Goal: Information Seeking & Learning: Learn about a topic

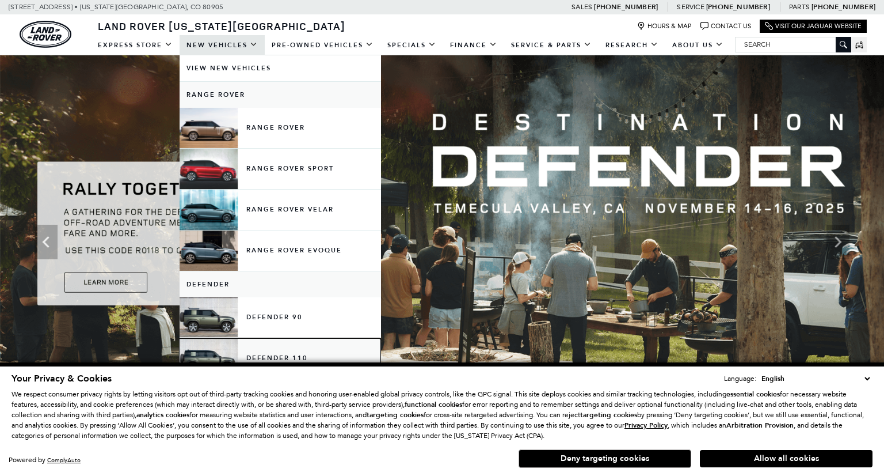
click at [323, 349] on link "Defender 110" at bounding box center [280, 358] width 201 height 40
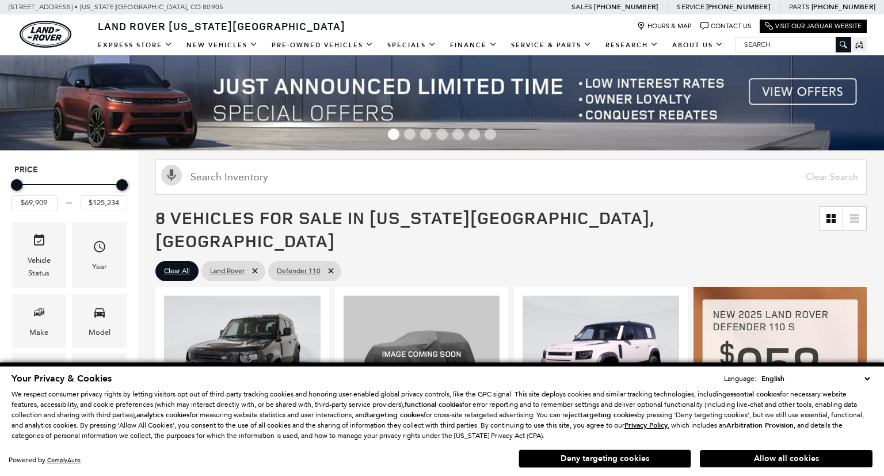
click at [773, 459] on button "Allow all cookies" at bounding box center [786, 458] width 173 height 17
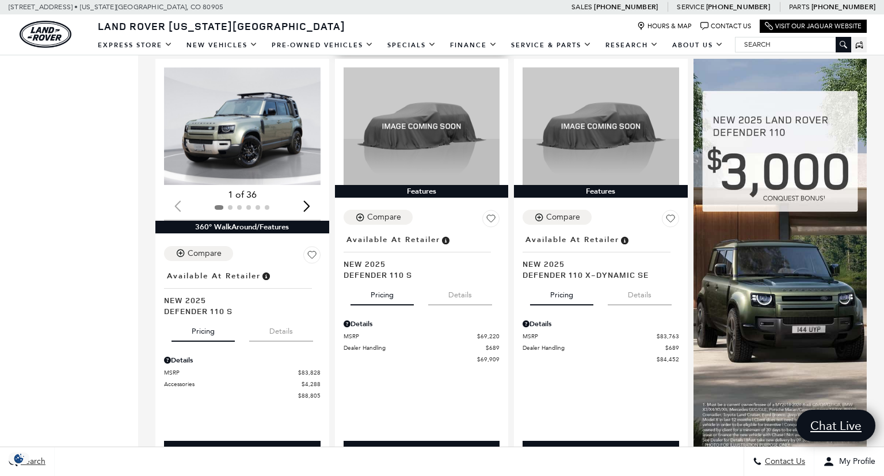
scroll to position [644, 0]
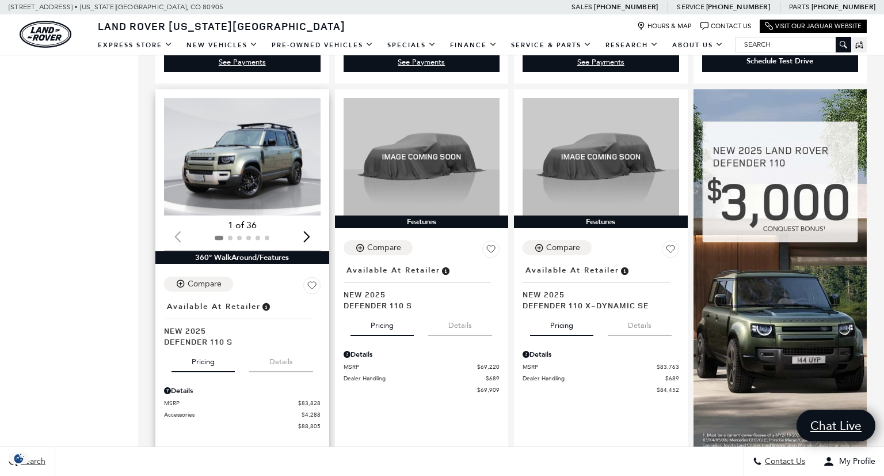
click at [307, 224] on div "Next slide" at bounding box center [307, 236] width 16 height 25
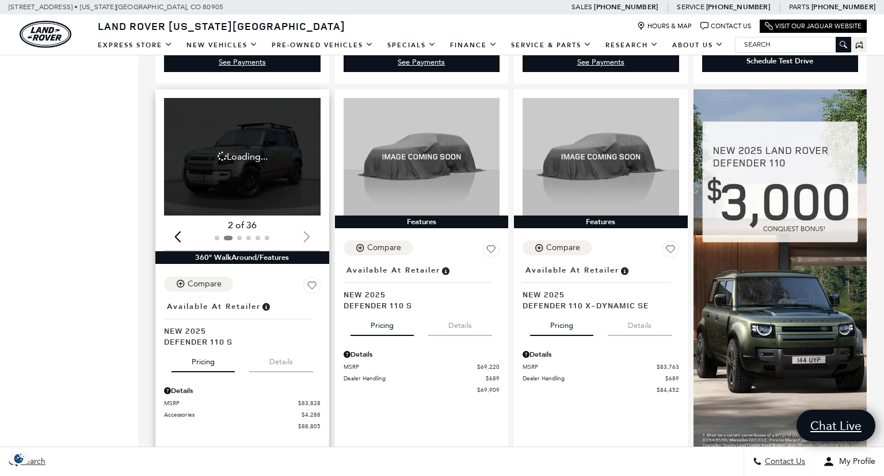
click at [307, 224] on div "Next slide" at bounding box center [307, 236] width 16 height 25
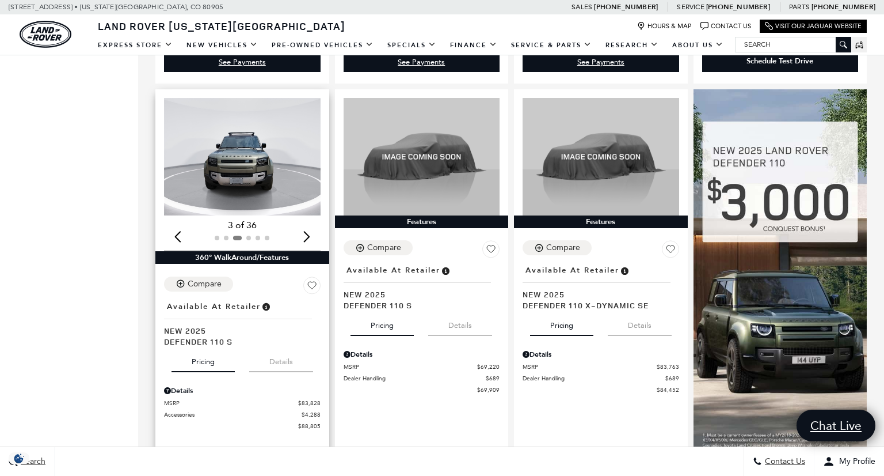
click at [307, 224] on div "Next slide" at bounding box center [307, 236] width 16 height 25
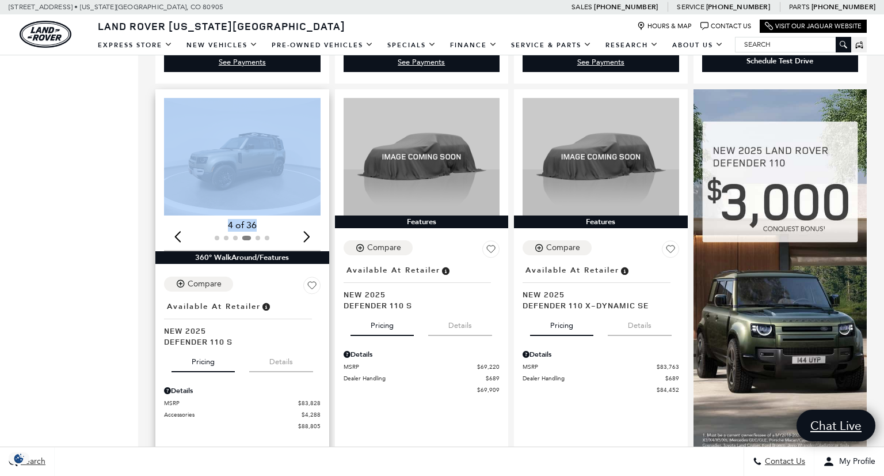
click at [307, 224] on div "Next slide" at bounding box center [307, 236] width 16 height 25
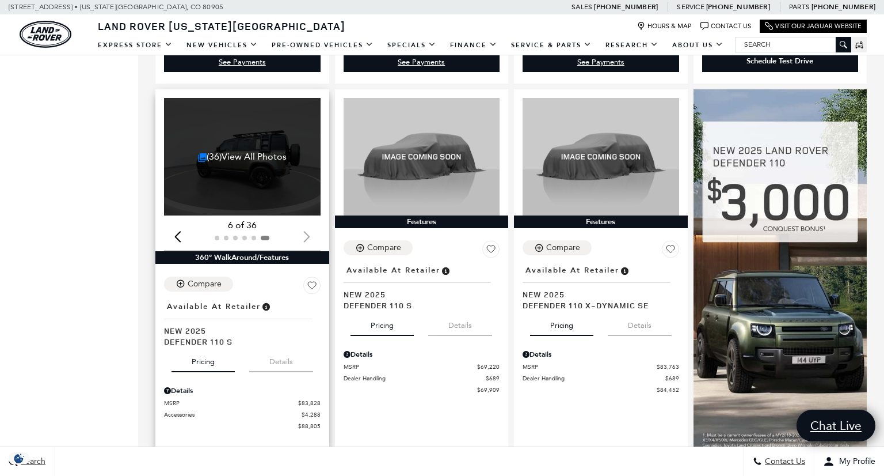
click at [307, 231] on div at bounding box center [242, 237] width 157 height 13
click at [247, 151] on link "(36) View All Photos" at bounding box center [242, 156] width 89 height 11
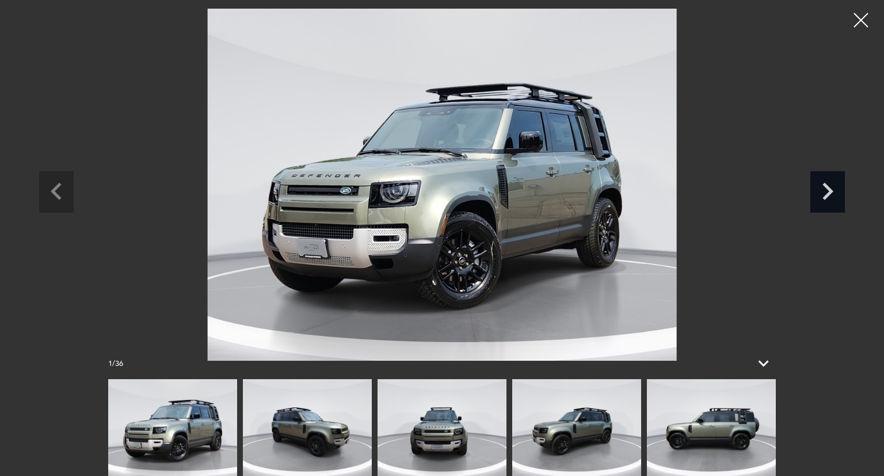
click at [823, 190] on icon "Next slide" at bounding box center [828, 189] width 35 height 37
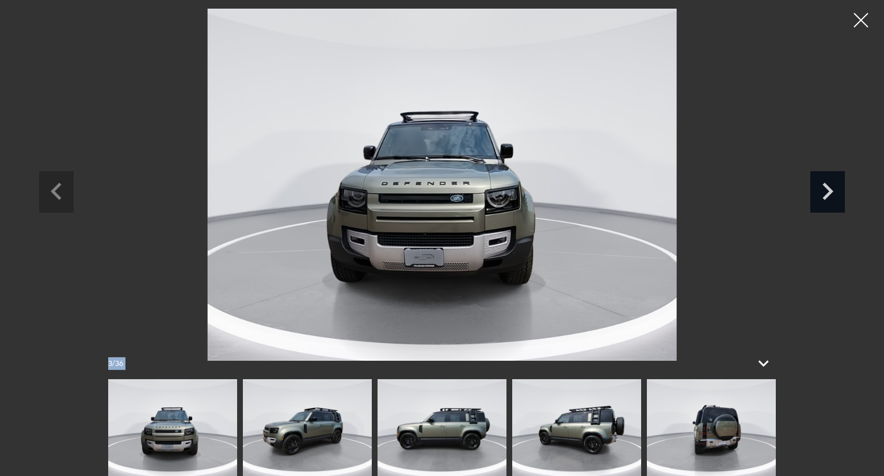
click at [823, 190] on icon "Next slide" at bounding box center [828, 189] width 35 height 37
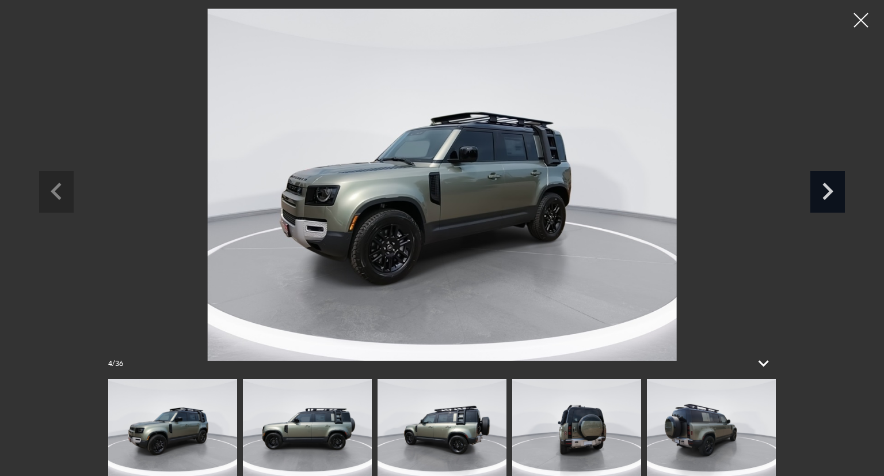
click at [823, 190] on icon "Next slide" at bounding box center [828, 189] width 35 height 37
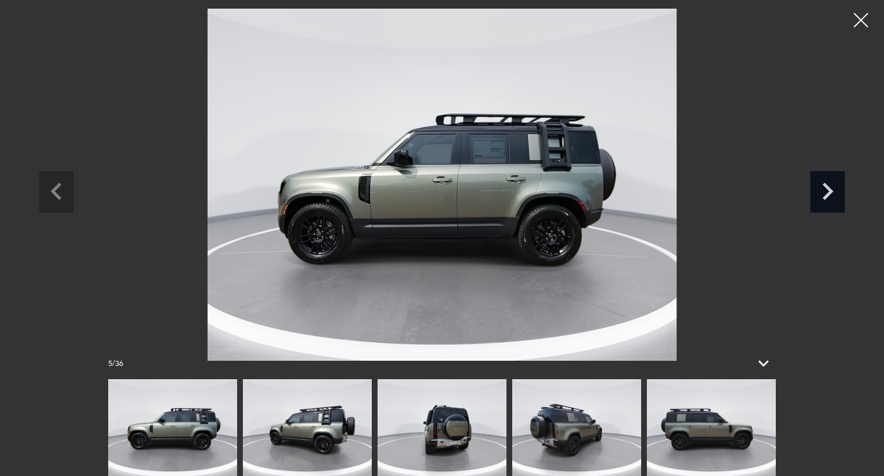
click at [823, 190] on icon "Next slide" at bounding box center [828, 189] width 35 height 37
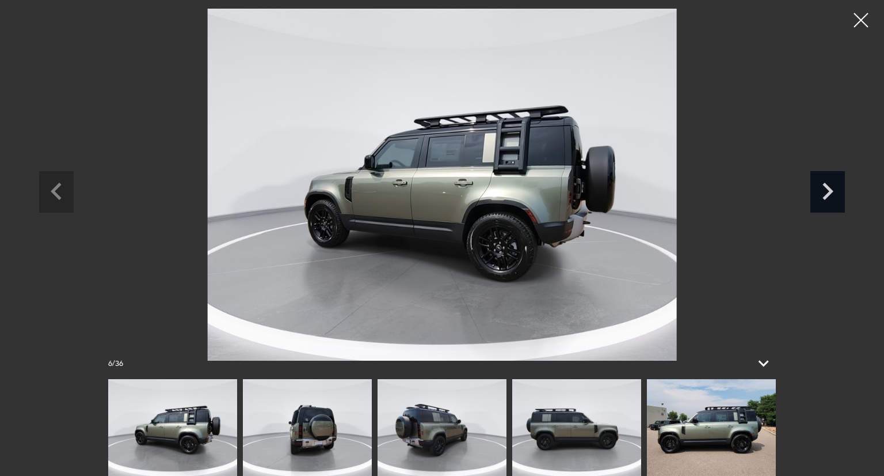
click at [823, 190] on icon "Next slide" at bounding box center [828, 189] width 35 height 37
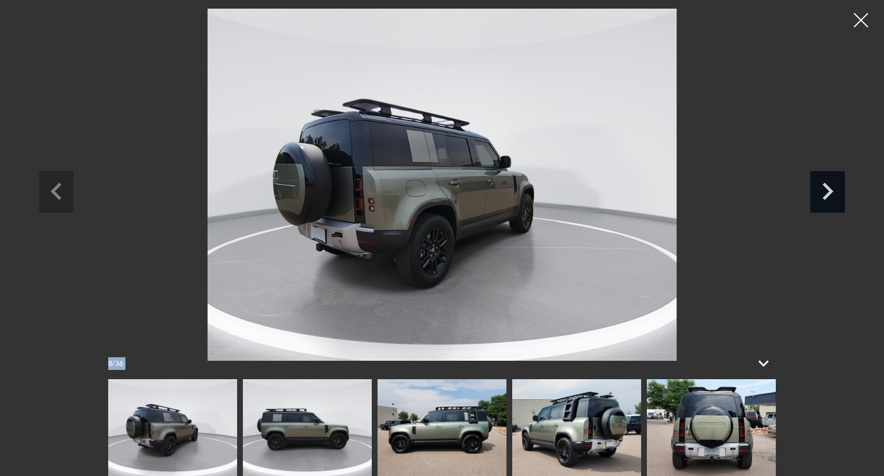
click at [823, 190] on icon "Next slide" at bounding box center [828, 189] width 35 height 37
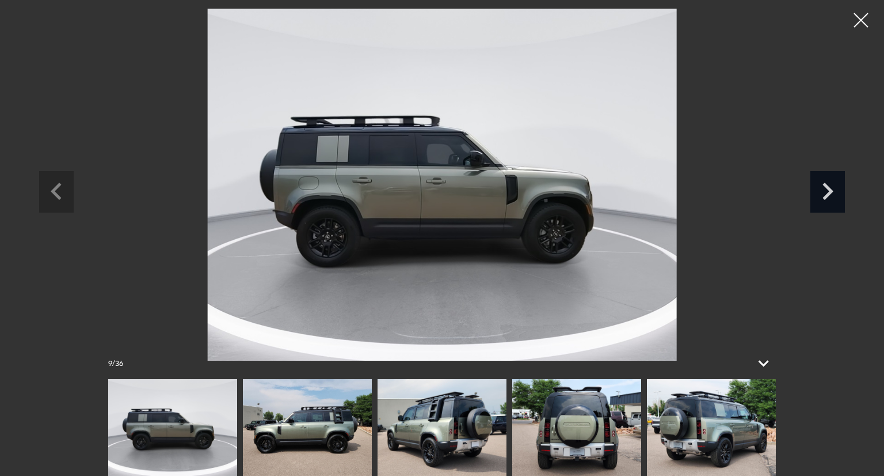
click at [823, 190] on icon "Next slide" at bounding box center [828, 189] width 35 height 37
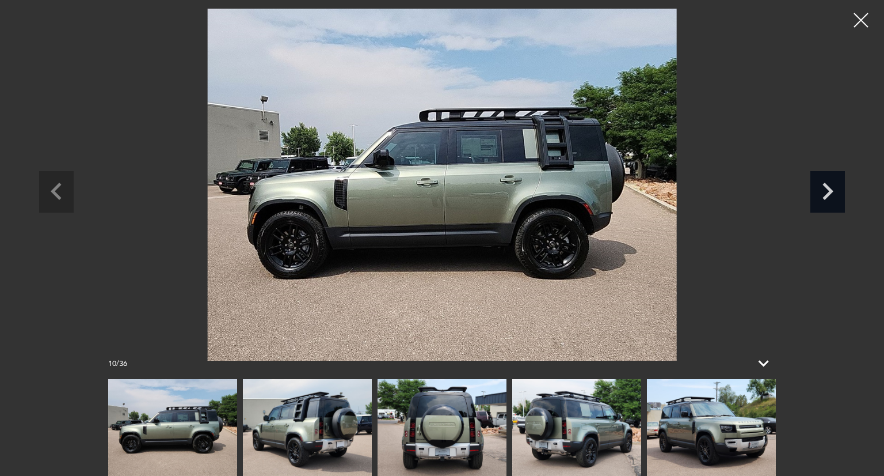
click at [823, 190] on icon "Next slide" at bounding box center [828, 189] width 35 height 37
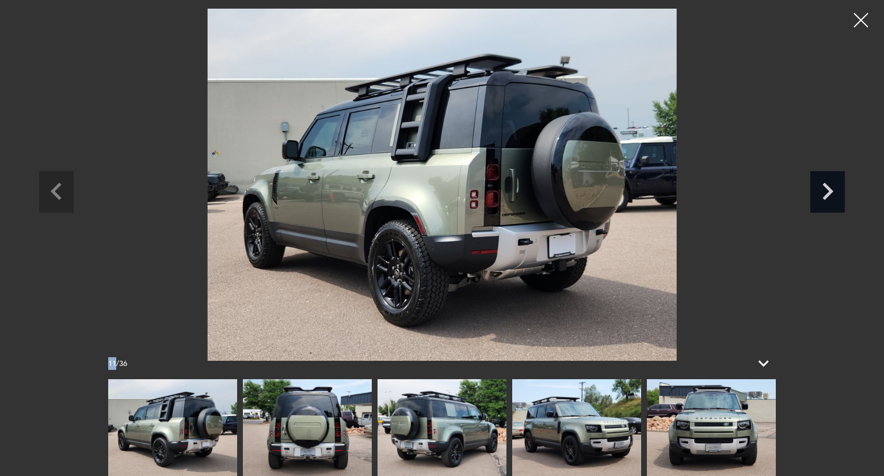
click at [823, 190] on icon "Next slide" at bounding box center [828, 189] width 35 height 37
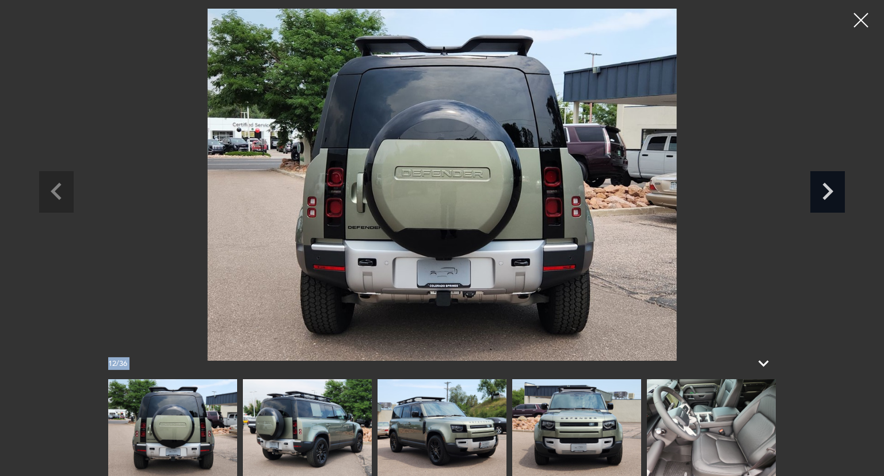
click at [823, 190] on icon "Next slide" at bounding box center [828, 189] width 35 height 37
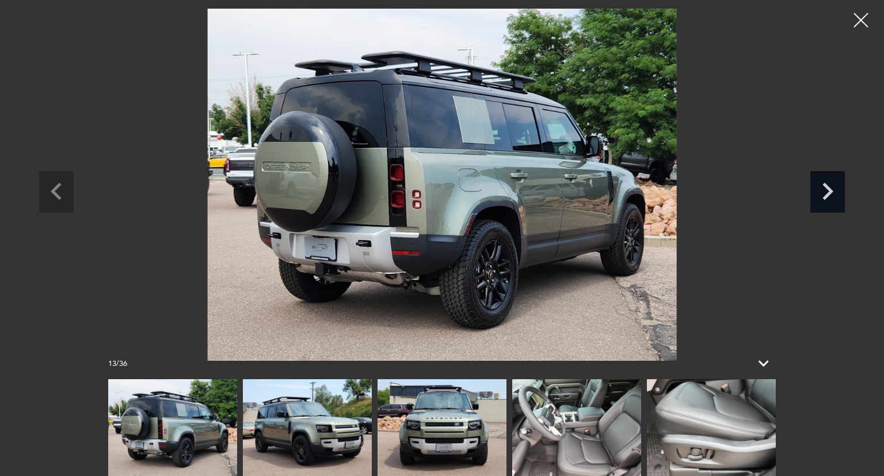
click at [823, 190] on icon "Next slide" at bounding box center [828, 189] width 35 height 37
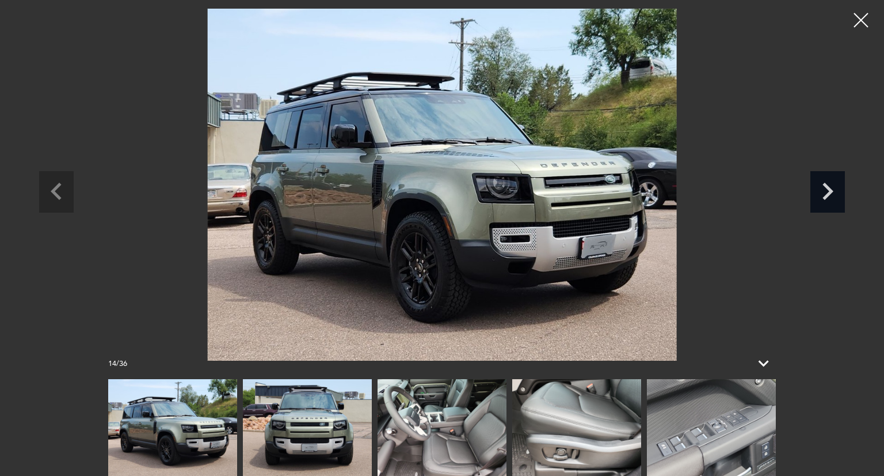
click at [823, 190] on icon "Next slide" at bounding box center [828, 189] width 35 height 37
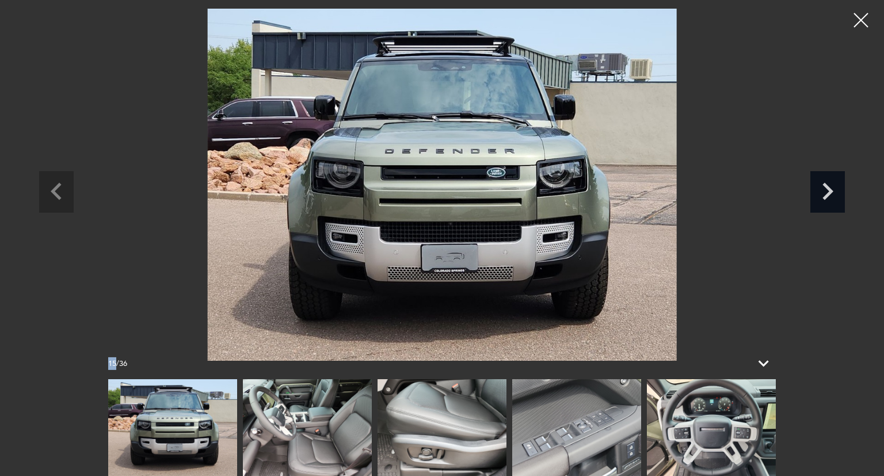
click at [823, 190] on icon "Next slide" at bounding box center [828, 189] width 35 height 37
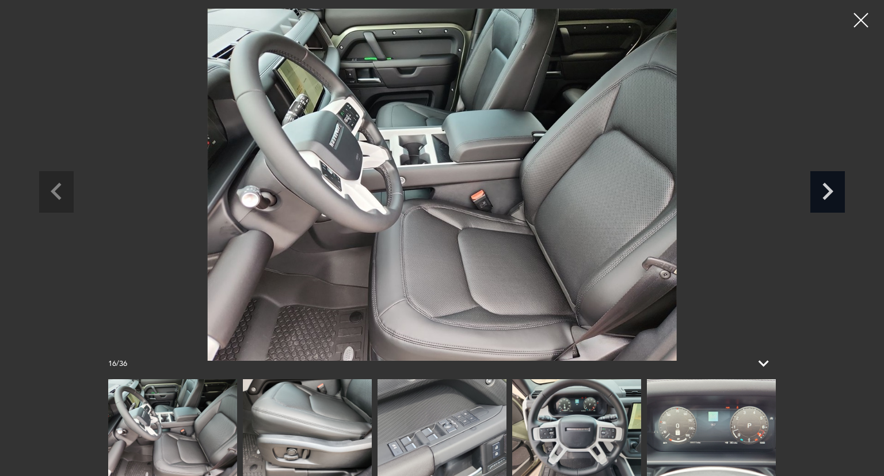
click at [823, 190] on icon "Next slide" at bounding box center [828, 189] width 35 height 37
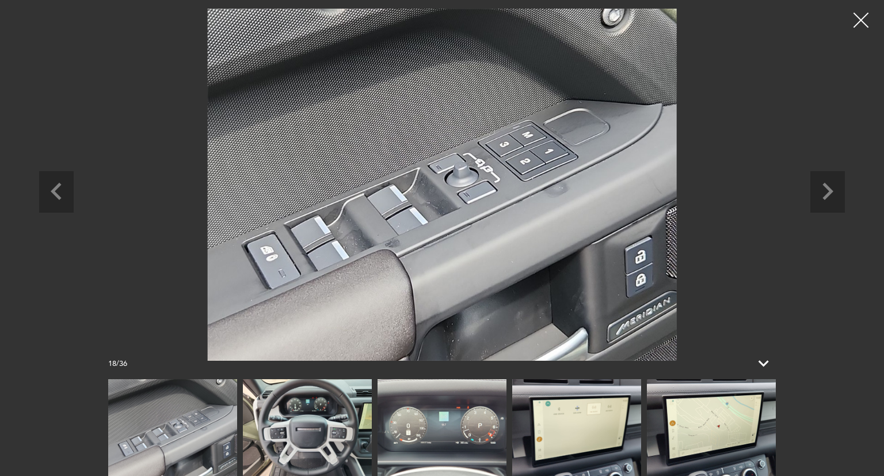
click at [862, 23] on div at bounding box center [861, 20] width 31 height 31
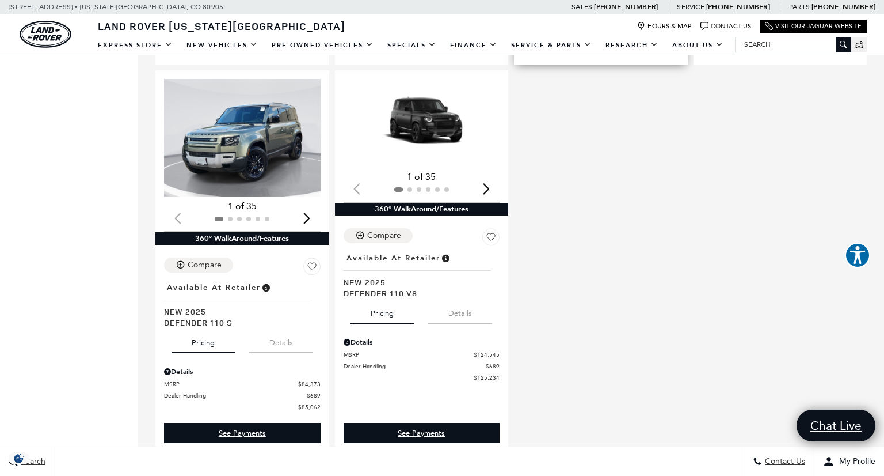
scroll to position [1125, 0]
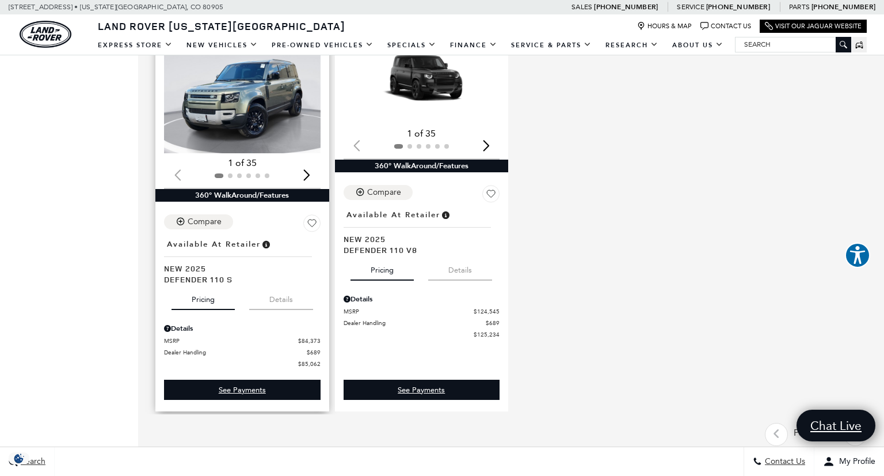
click at [290, 284] on button "Details" at bounding box center [281, 296] width 64 height 25
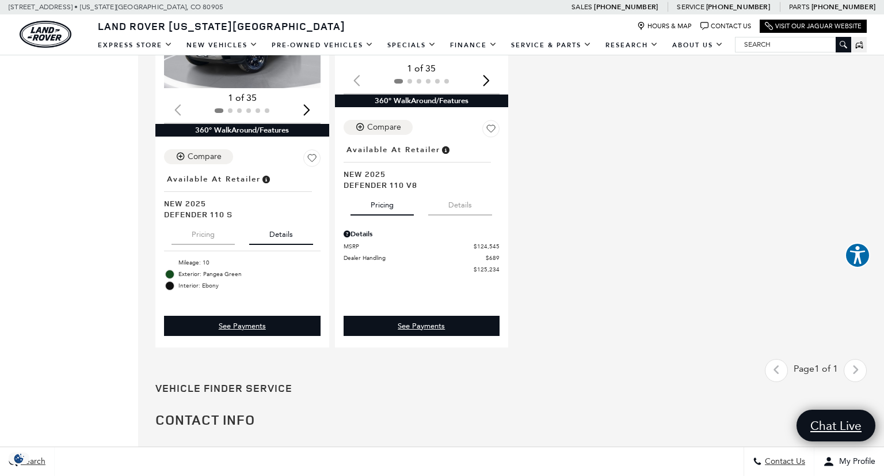
scroll to position [1101, 0]
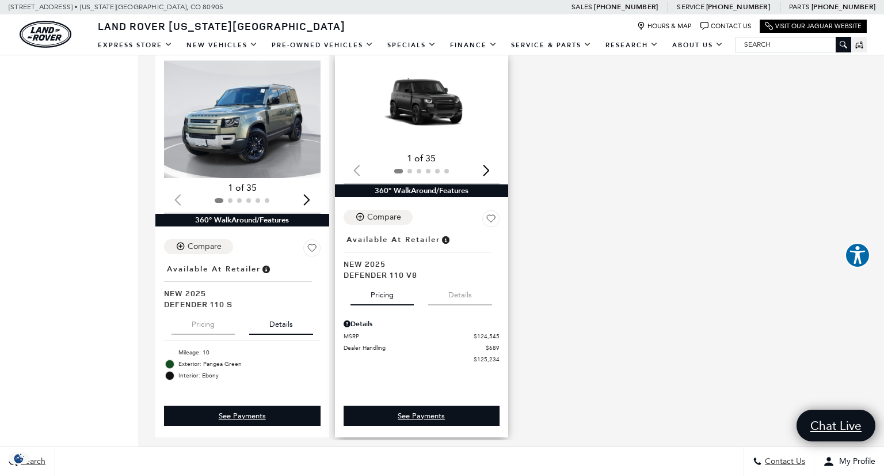
click at [465, 280] on button "Details" at bounding box center [460, 292] width 64 height 25
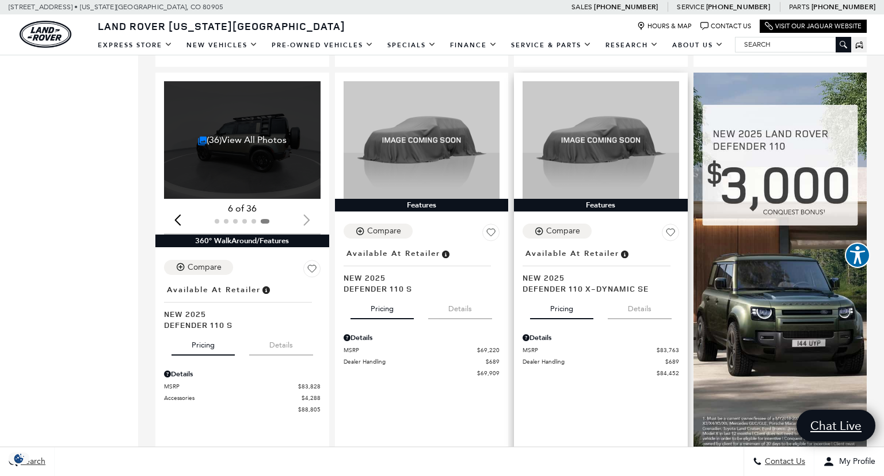
scroll to position [652, 0]
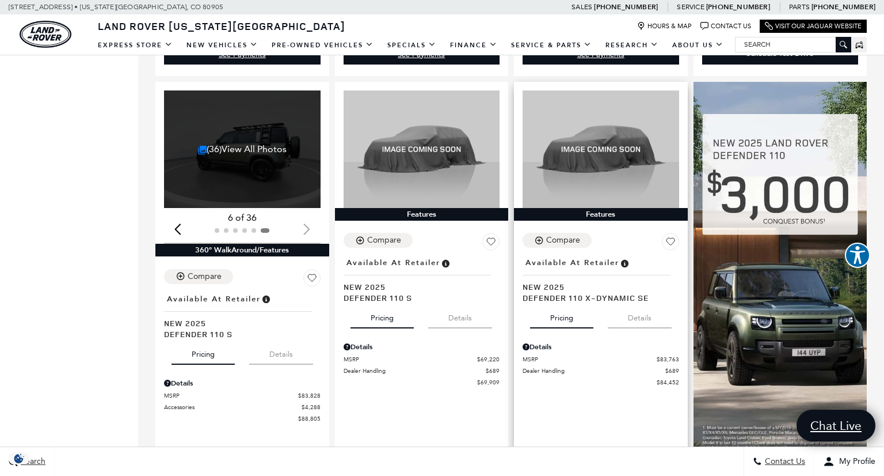
click at [641, 303] on button "Details" at bounding box center [640, 315] width 64 height 25
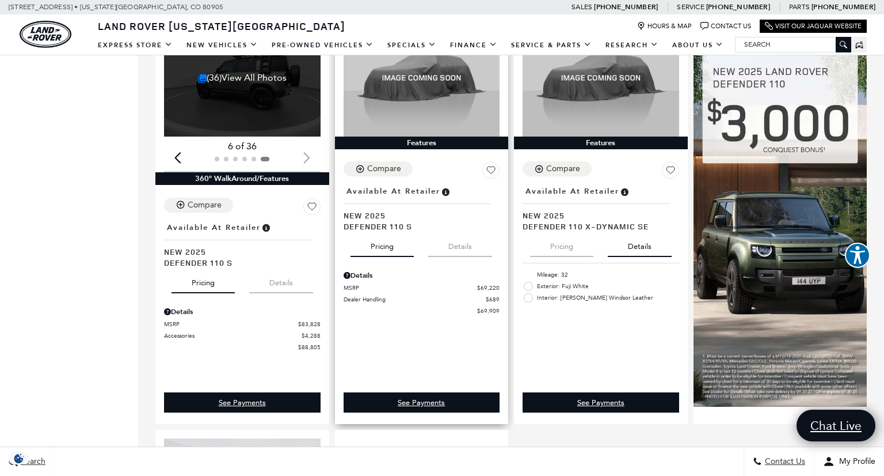
scroll to position [725, 0]
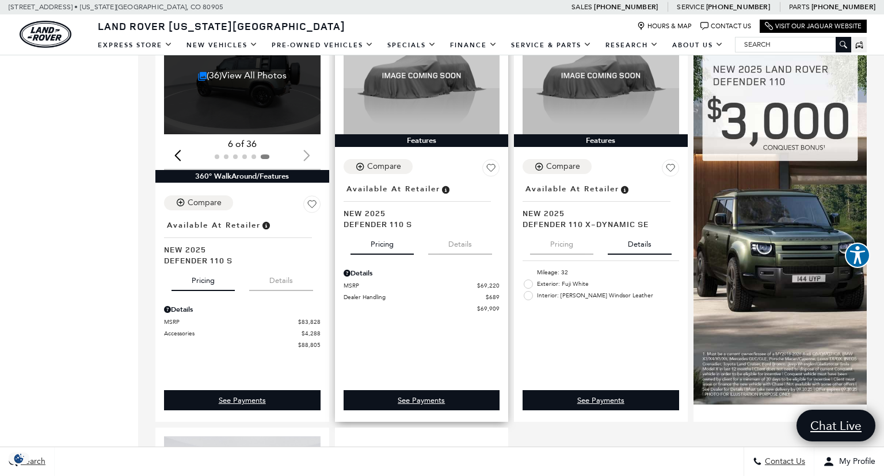
click at [452, 229] on button "Details" at bounding box center [460, 241] width 64 height 25
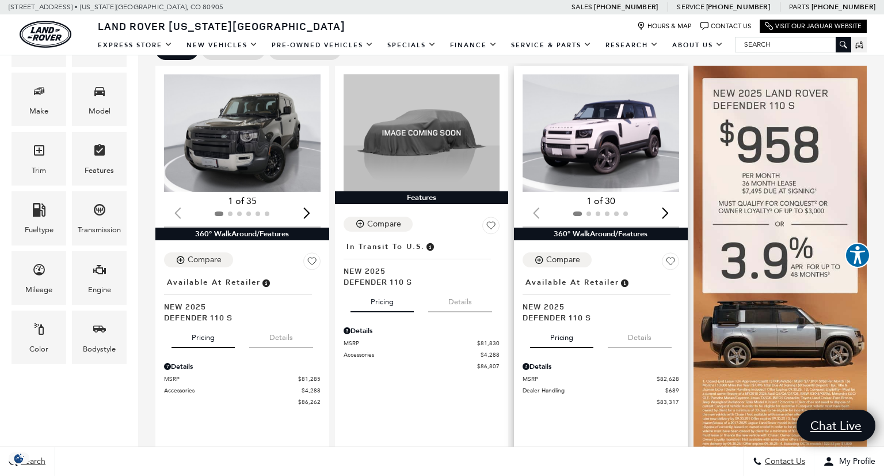
scroll to position [209, 0]
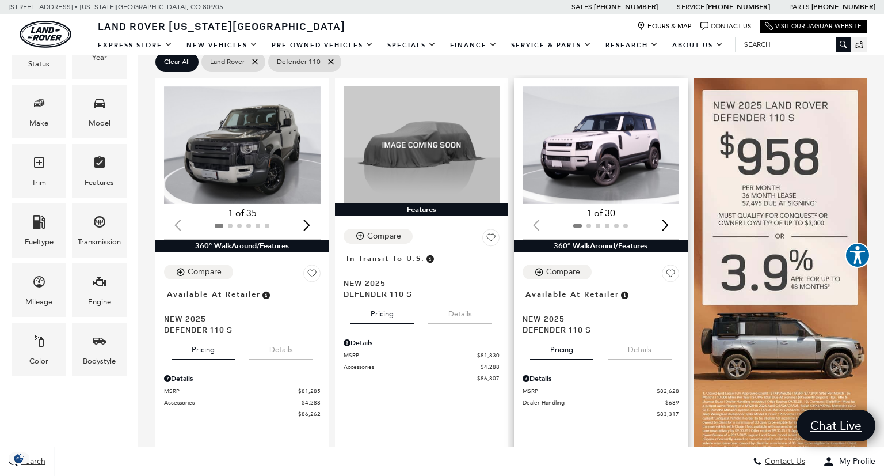
click at [632, 334] on button "Details" at bounding box center [640, 346] width 64 height 25
click at [455, 299] on button "Details" at bounding box center [460, 311] width 64 height 25
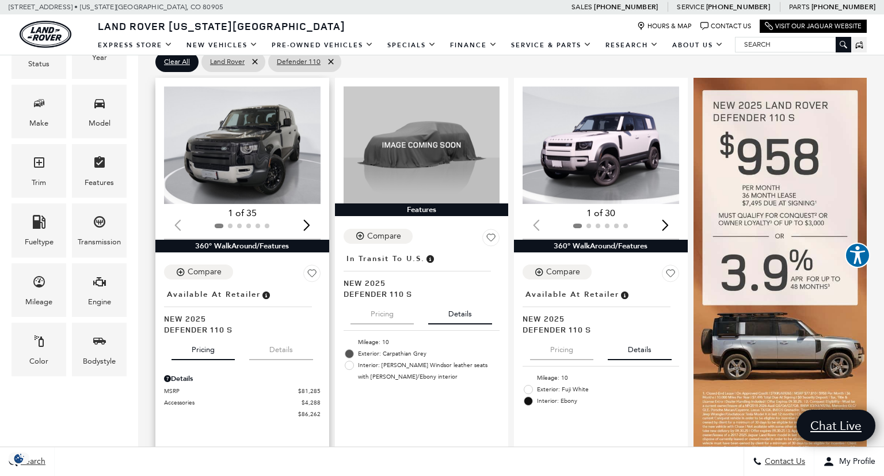
click at [279, 334] on button "Details" at bounding box center [281, 346] width 64 height 25
